Goal: Information Seeking & Learning: Learn about a topic

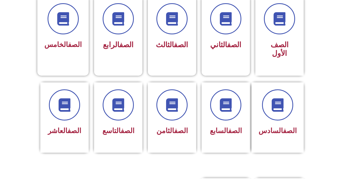
click at [115, 137] on div "الصف التاسع" at bounding box center [118, 117] width 48 height 70
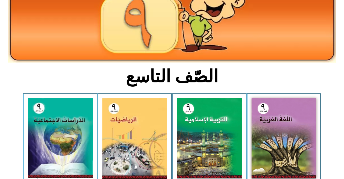
scroll to position [74, 0]
click at [294, 158] on img at bounding box center [284, 138] width 65 height 80
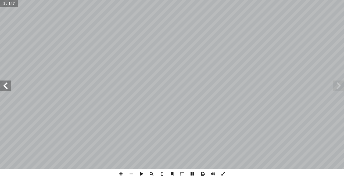
click at [5, 85] on span at bounding box center [5, 86] width 11 height 11
click at [10, 84] on span at bounding box center [5, 86] width 11 height 11
click at [0, 83] on span at bounding box center [5, 86] width 11 height 11
click at [8, 87] on span at bounding box center [5, 86] width 11 height 11
click at [0, 84] on span at bounding box center [5, 86] width 11 height 11
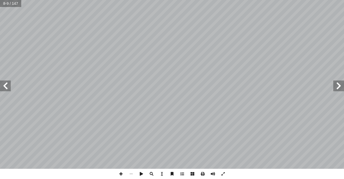
click at [0, 88] on span at bounding box center [5, 86] width 11 height 11
click at [2, 85] on span at bounding box center [5, 86] width 11 height 11
click at [0, 87] on span at bounding box center [5, 86] width 11 height 11
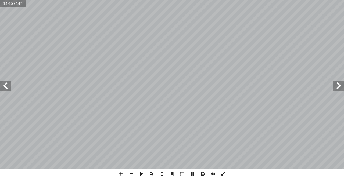
click at [0, 83] on span at bounding box center [5, 86] width 11 height 11
click at [344, 87] on span at bounding box center [338, 86] width 11 height 11
click at [8, 81] on span at bounding box center [5, 86] width 11 height 11
click at [8, 84] on span at bounding box center [5, 86] width 11 height 11
click at [340, 89] on span at bounding box center [338, 86] width 11 height 11
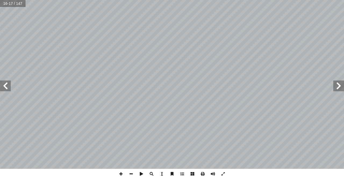
click at [340, 84] on span at bounding box center [338, 86] width 11 height 11
click at [344, 85] on span at bounding box center [338, 86] width 11 height 11
click at [10, 81] on span at bounding box center [5, 86] width 11 height 11
click at [2, 88] on span at bounding box center [5, 86] width 11 height 11
click at [2, 89] on span at bounding box center [5, 86] width 11 height 11
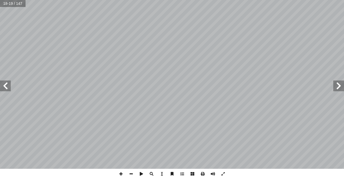
click at [3, 86] on span at bounding box center [5, 86] width 11 height 11
click at [344, 90] on span at bounding box center [338, 86] width 11 height 11
